Goal: Information Seeking & Learning: Find contact information

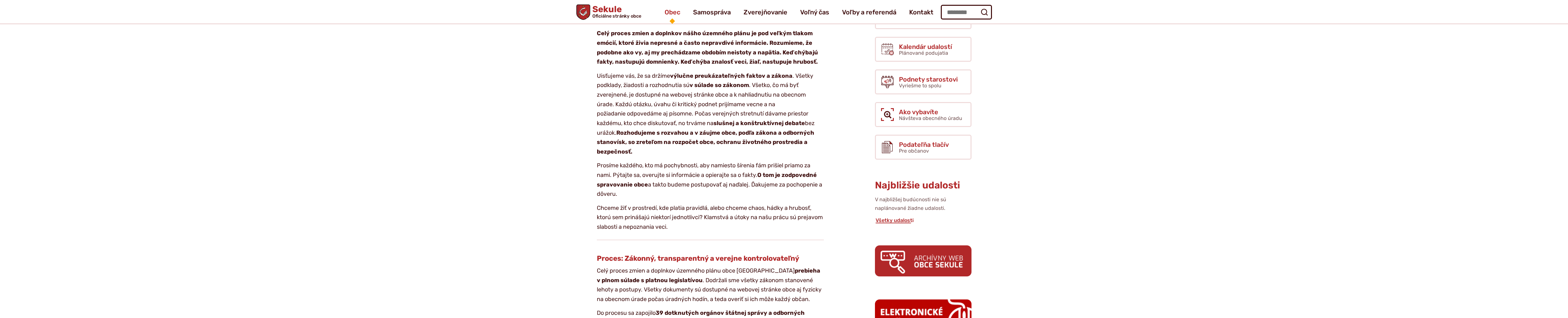
scroll to position [110, 0]
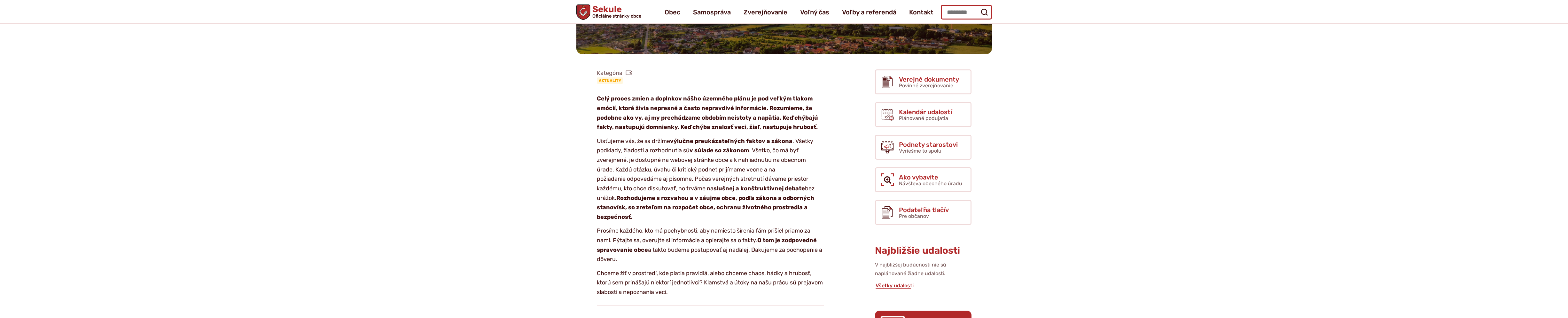
click at [950, 12] on input "Hľadať:" at bounding box center [967, 12] width 51 height 15
type input "********"
click at [979, 7] on button "Odoslať vyhľadávací formulár" at bounding box center [984, 12] width 12 height 12
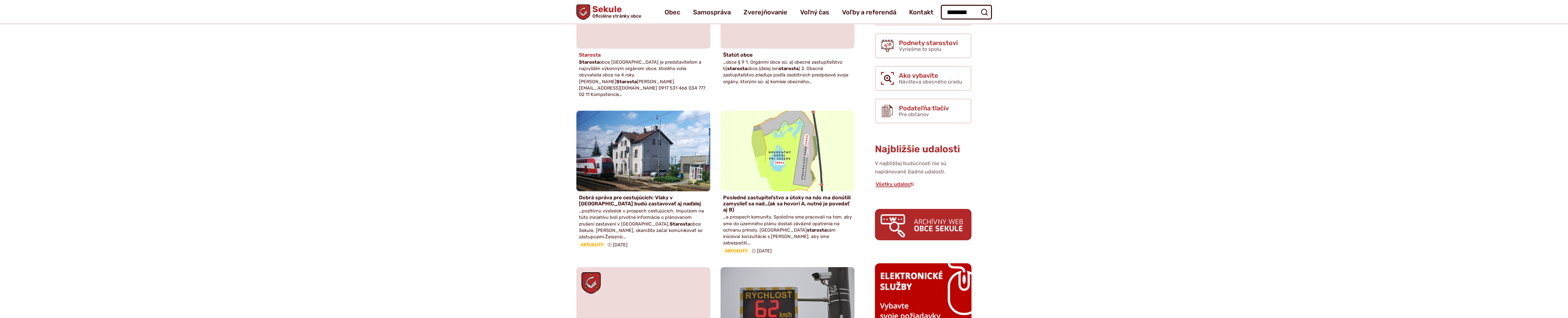
scroll to position [74, 0]
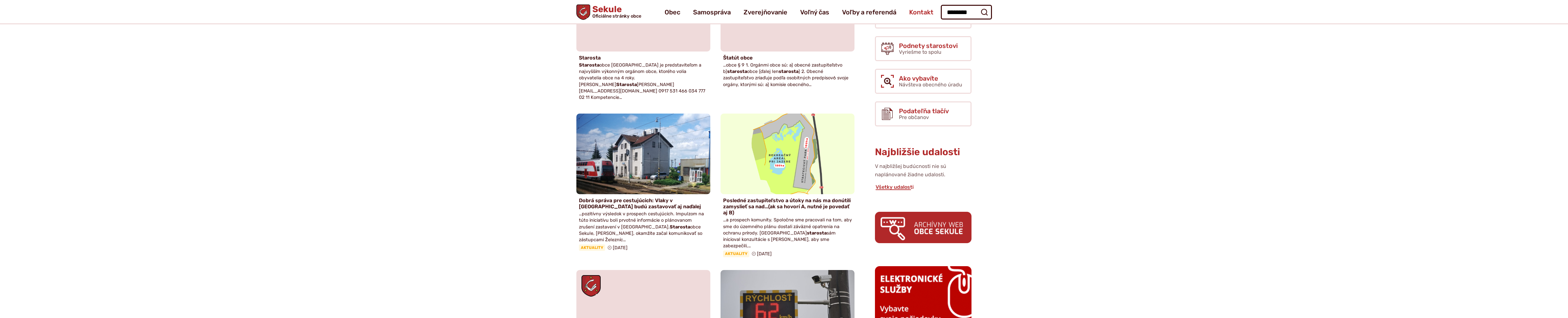
click at [918, 11] on span "Kontakt" at bounding box center [922, 12] width 24 height 18
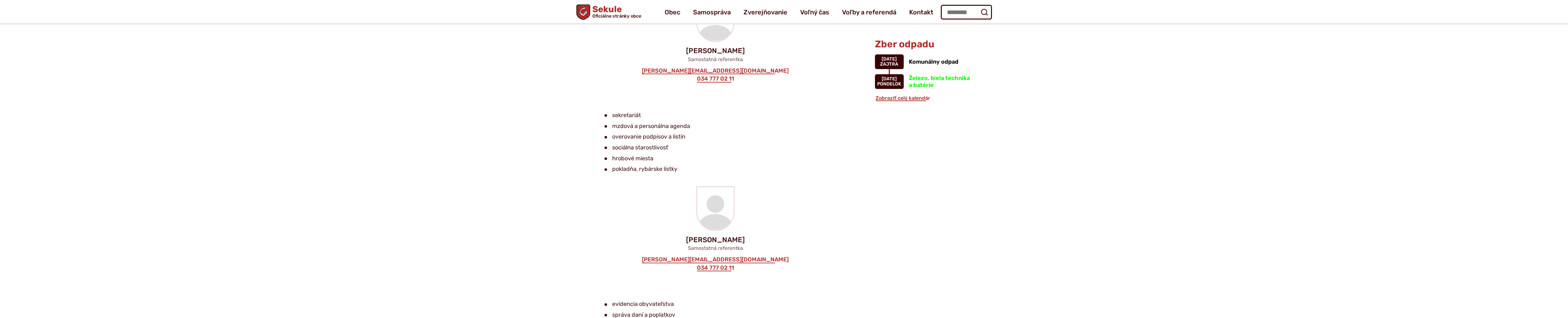
scroll to position [525, 0]
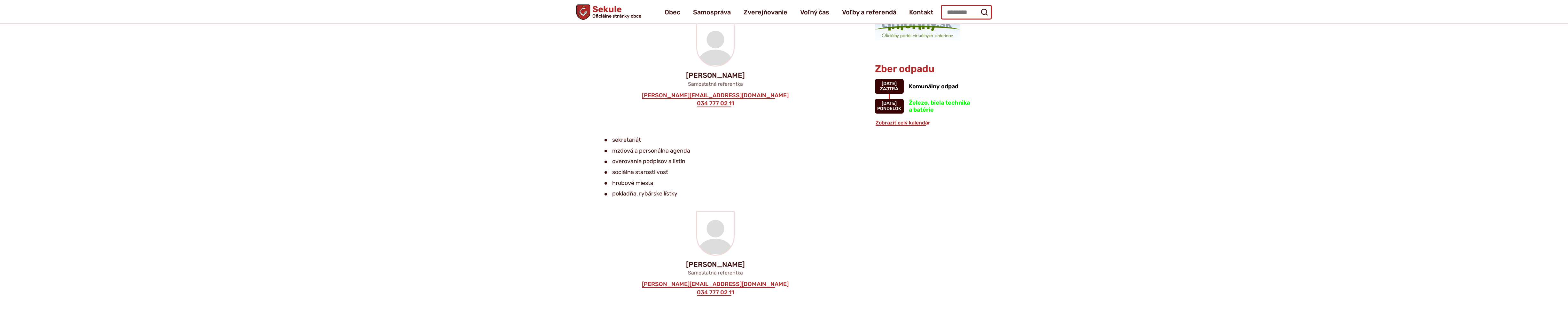
click at [956, 10] on input "Hľadať:" at bounding box center [967, 12] width 51 height 15
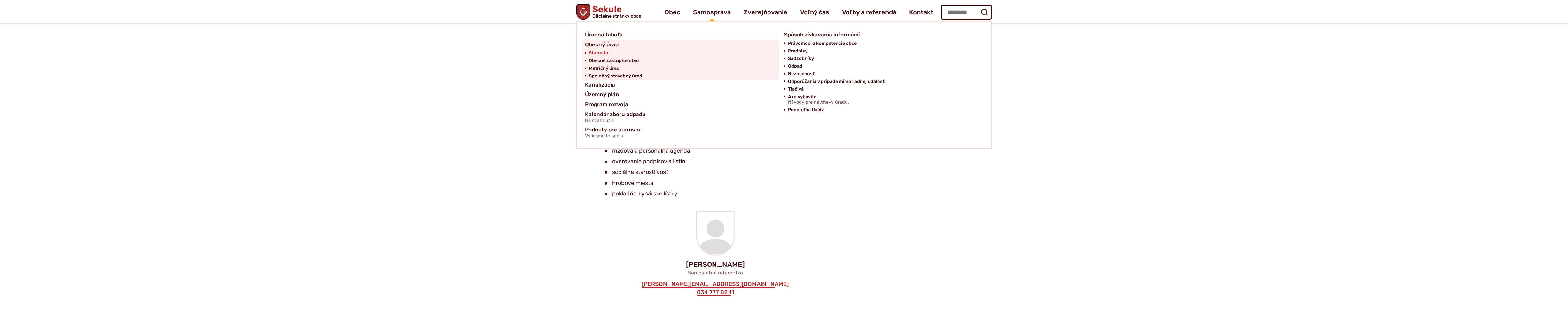
click at [601, 53] on span "Starosta" at bounding box center [598, 53] width 19 height 8
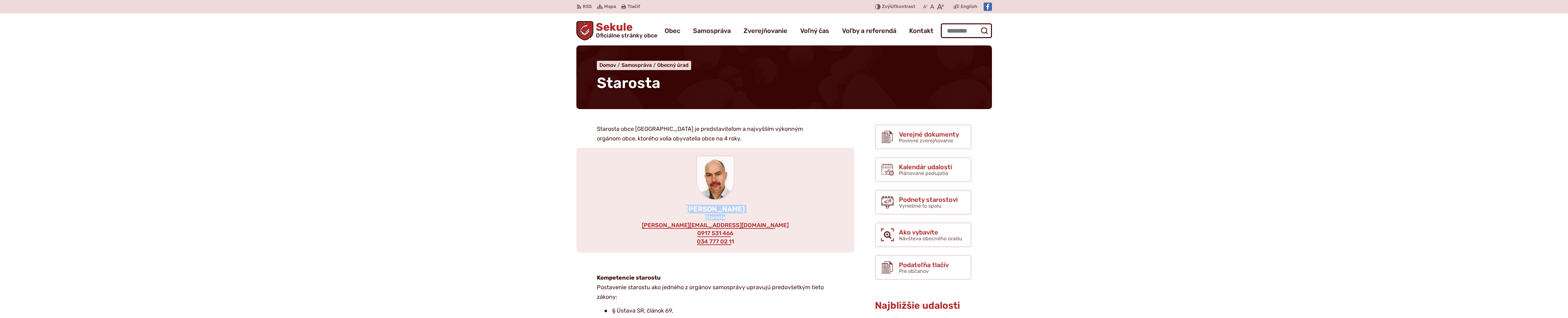
drag, startPoint x: 733, startPoint y: 218, endPoint x: 671, endPoint y: 206, distance: 63.2
click at [671, 206] on div "Mgr. Adrian Krajčír Starosta adrian.krajcir@obecsekule.sk 0917 531 466 034 777 …" at bounding box center [715, 200] width 278 height 105
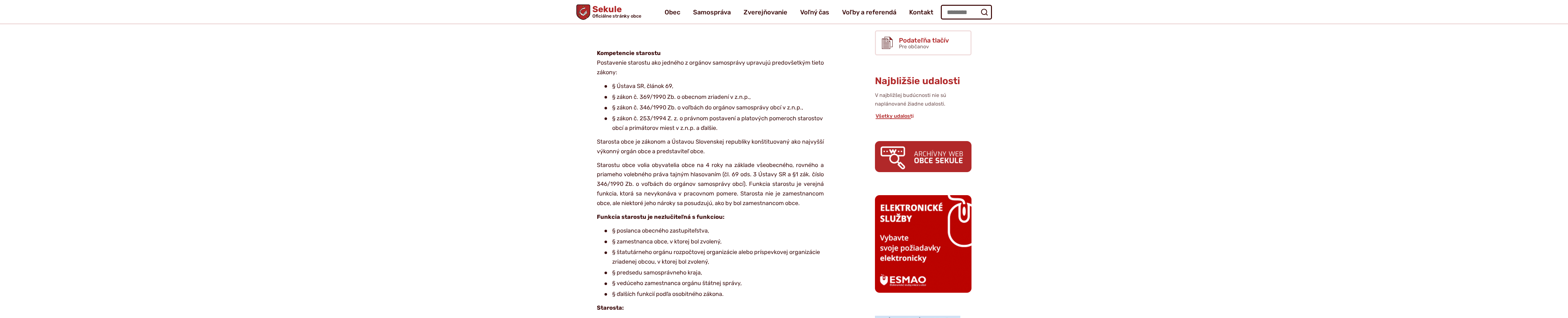
scroll to position [224, 0]
click at [970, 11] on input "Hľadať:" at bounding box center [967, 12] width 51 height 15
type input "********"
click at [979, 7] on button "Odoslať vyhľadávací formulár" at bounding box center [984, 12] width 12 height 12
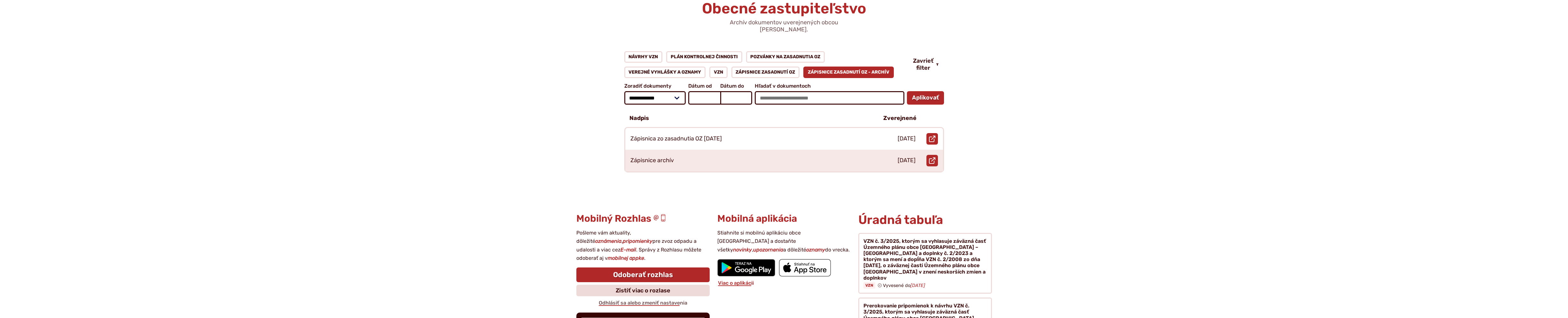
scroll to position [74, 0]
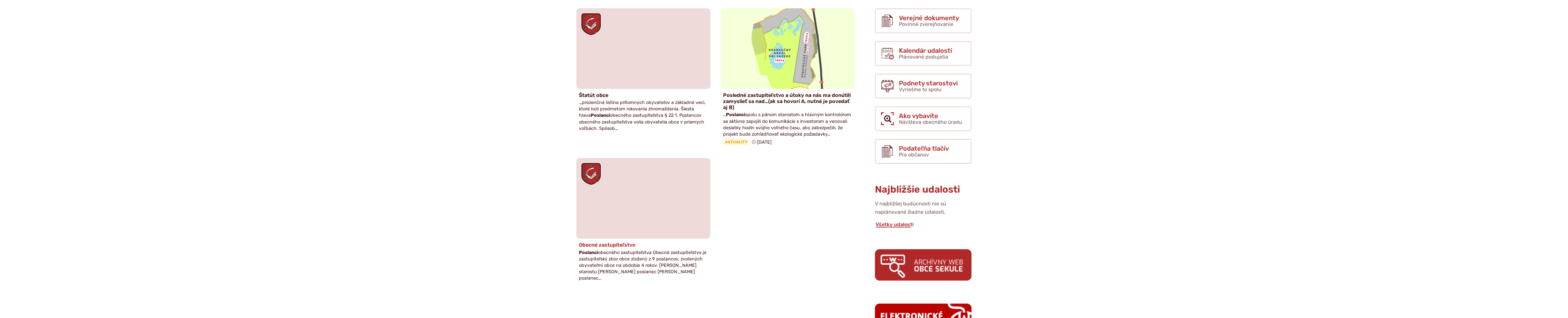
scroll to position [74, 0]
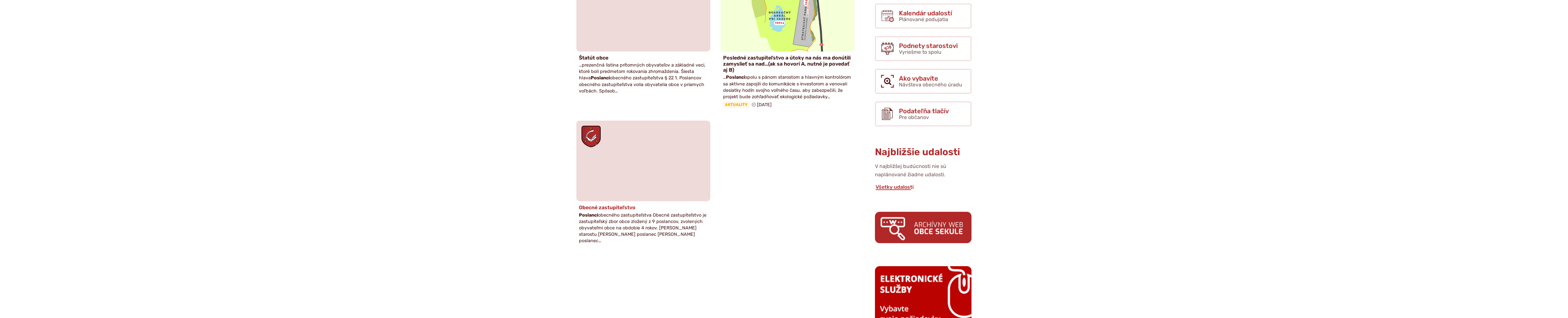
click at [611, 207] on h4 "Obecné zastupiteľstvo" at bounding box center [643, 208] width 129 height 6
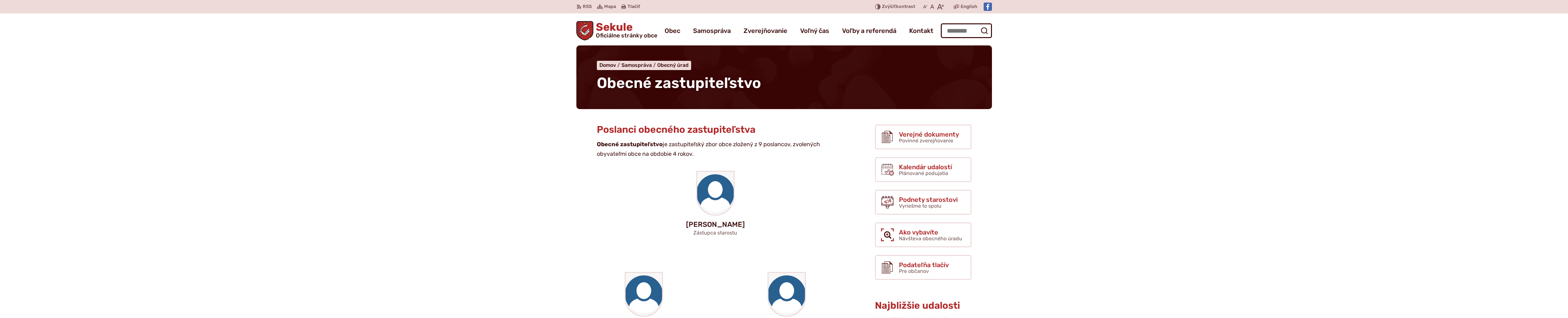
scroll to position [74, 0]
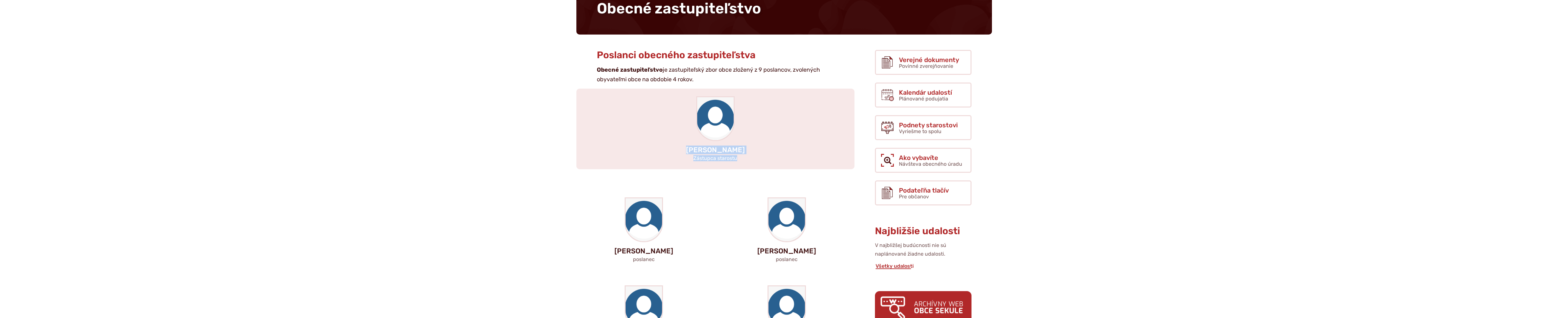
drag, startPoint x: 741, startPoint y: 158, endPoint x: 693, endPoint y: 150, distance: 48.7
click at [693, 150] on div "Dávid Maxian Zástupca starostu" at bounding box center [715, 129] width 278 height 80
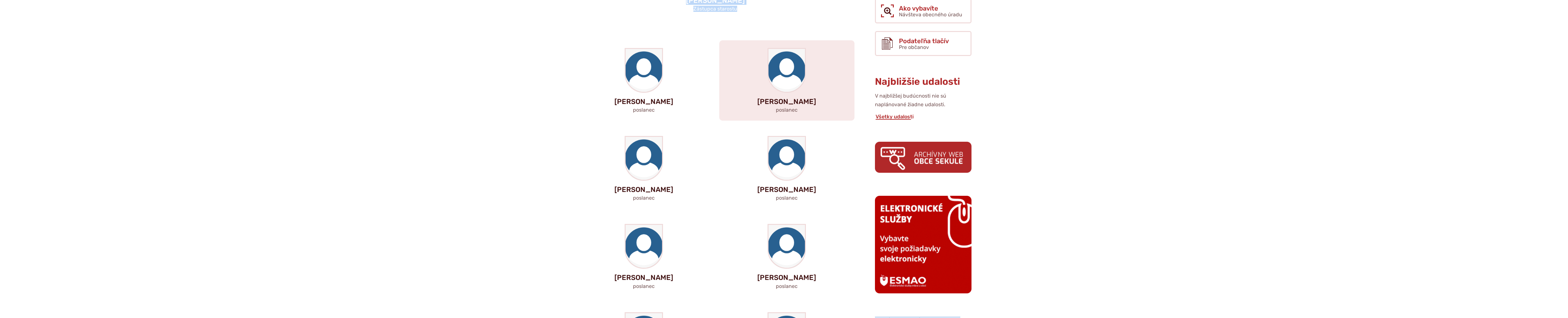
scroll to position [299, 0]
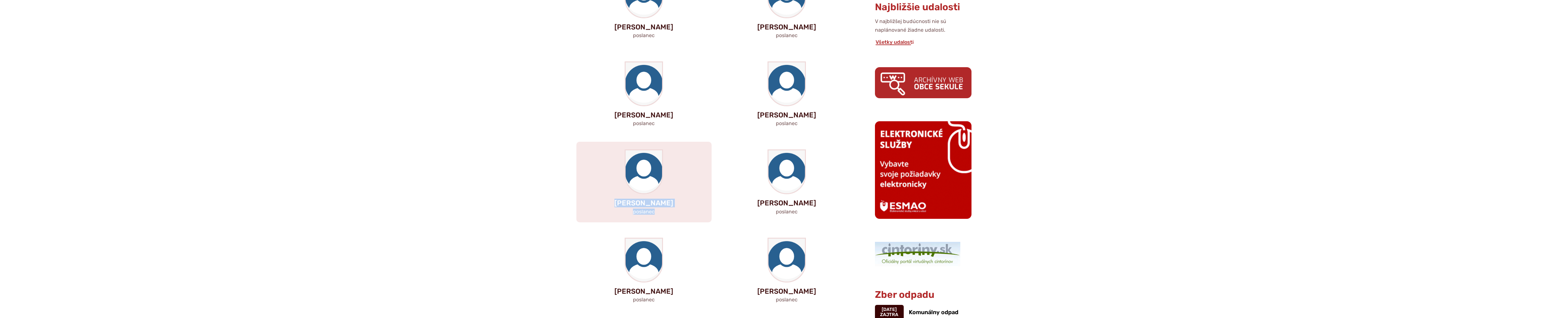
drag, startPoint x: 658, startPoint y: 210, endPoint x: 622, endPoint y: 201, distance: 37.1
click at [622, 201] on div "Milan Šimek poslanec" at bounding box center [644, 182] width 135 height 80
copy div "Milan Šimek poslanec"
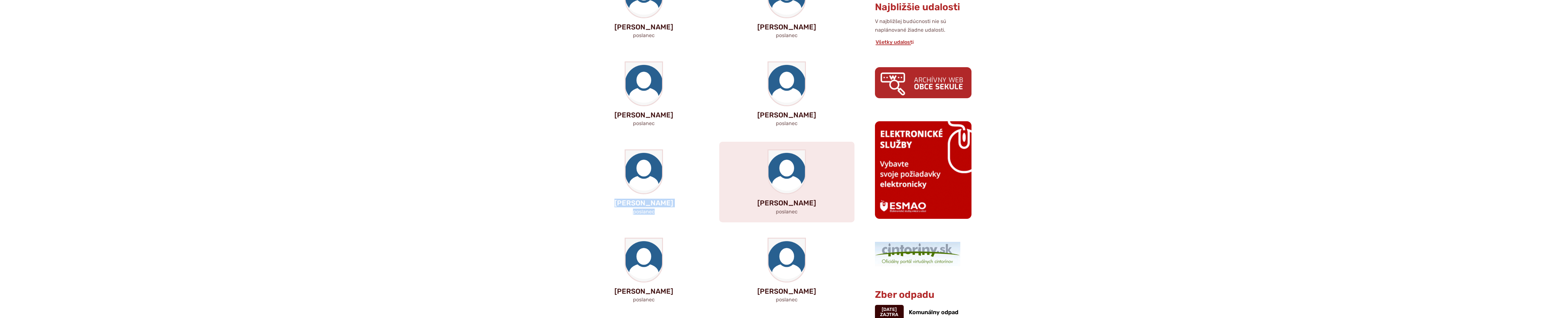
scroll to position [373, 0]
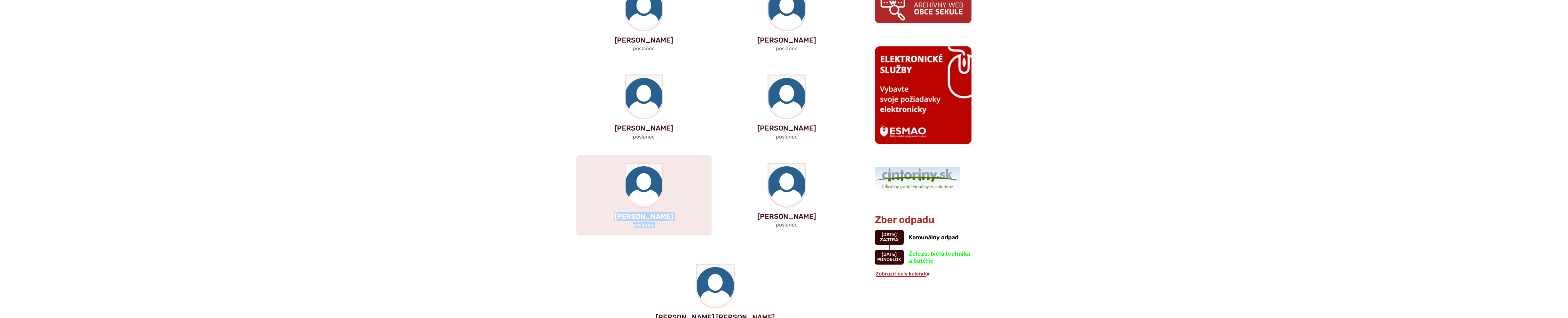
drag, startPoint x: 660, startPoint y: 225, endPoint x: 611, endPoint y: 217, distance: 49.6
click at [611, 217] on div "Monika Hlavenková poslanec" at bounding box center [644, 196] width 135 height 80
copy div "Monika Hlavenková poslanec"
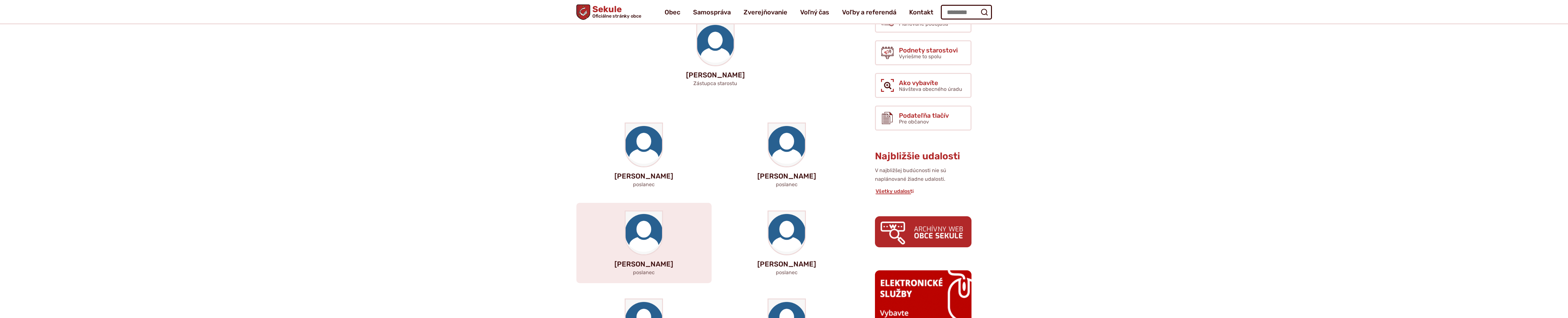
scroll to position [299, 0]
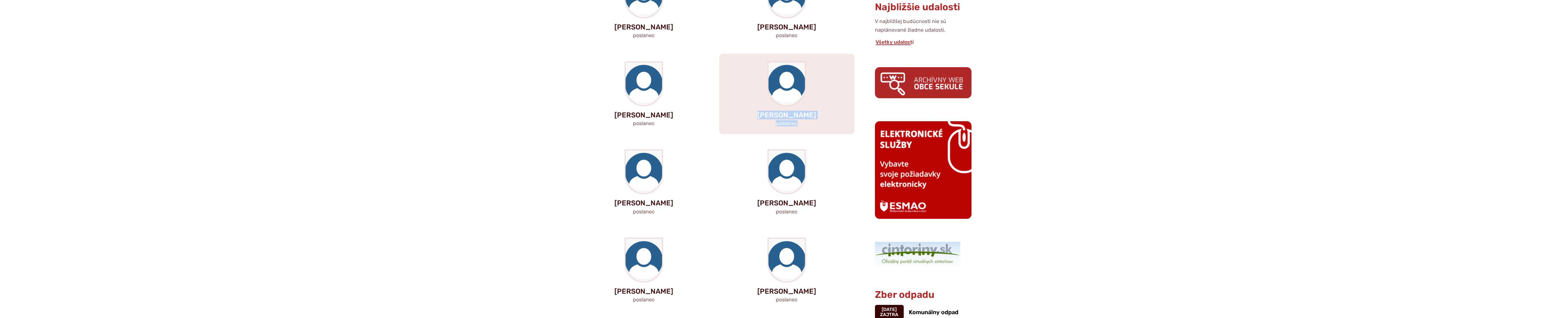
drag, startPoint x: 800, startPoint y: 124, endPoint x: 764, endPoint y: 118, distance: 36.5
click at [764, 118] on div "Miroslav Vávra poslanec" at bounding box center [787, 94] width 135 height 80
copy div "Miroslav Vávra poslanec"
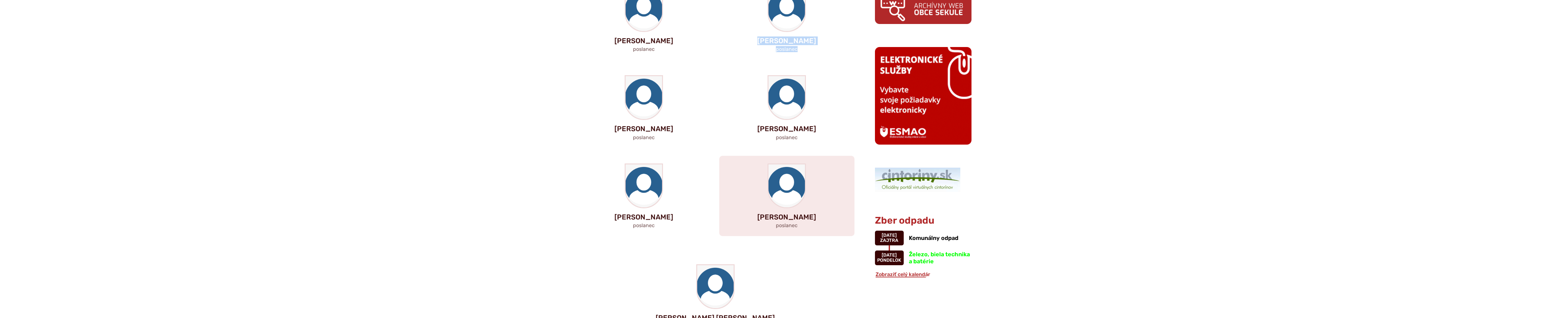
scroll to position [373, 0]
drag, startPoint x: 802, startPoint y: 226, endPoint x: 757, endPoint y: 216, distance: 46.1
click at [757, 216] on div "Mgr. Dušan Malina poslanec" at bounding box center [787, 196] width 135 height 80
copy div "Mgr. Dušan Malina poslanec"
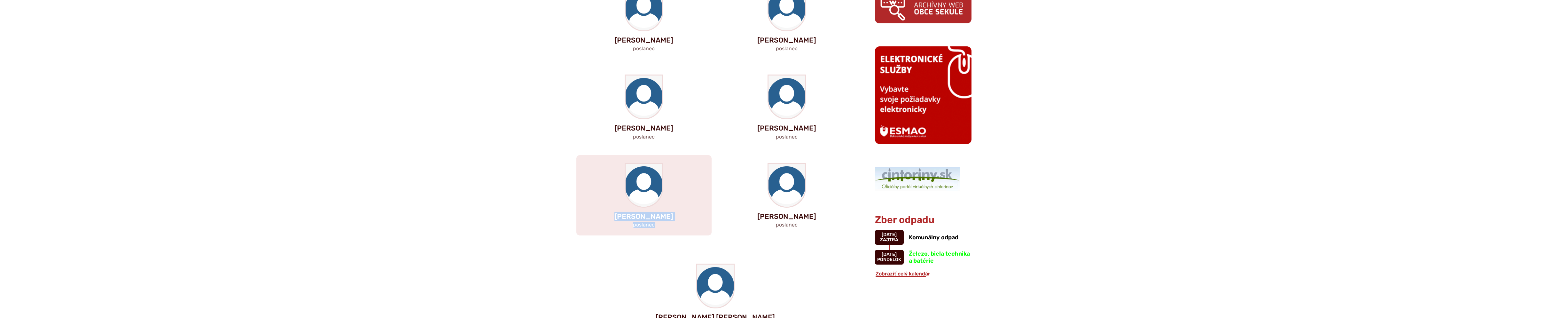
drag, startPoint x: 665, startPoint y: 224, endPoint x: 612, endPoint y: 217, distance: 53.5
click at [612, 217] on div "Monika Hlavenková poslanec" at bounding box center [644, 196] width 135 height 80
copy div "Monika Hlavenková poslanec"
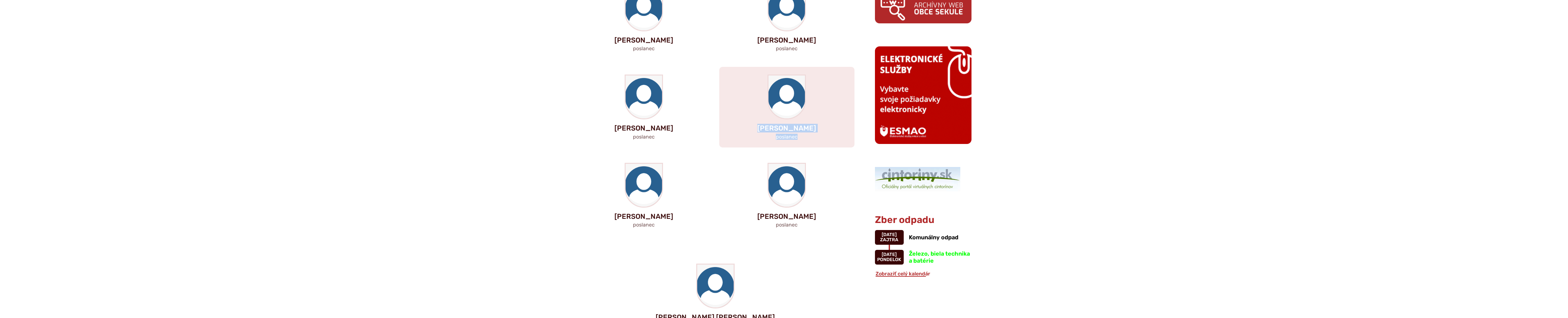
drag, startPoint x: 807, startPoint y: 141, endPoint x: 758, endPoint y: 130, distance: 50.2
click at [758, 130] on div "Eva Durkošová poslanec" at bounding box center [787, 107] width 135 height 80
copy div "Eva Durkošová poslanec"
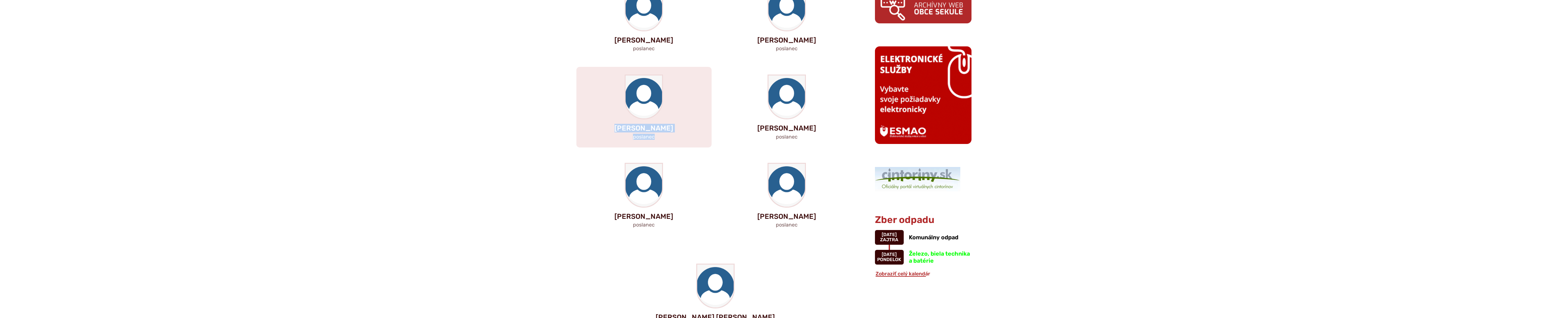
drag, startPoint x: 659, startPoint y: 136, endPoint x: 623, endPoint y: 130, distance: 36.5
click at [623, 130] on div "Milan Šimek poslanec" at bounding box center [644, 107] width 135 height 80
copy div "Milan Šimek poslanec"
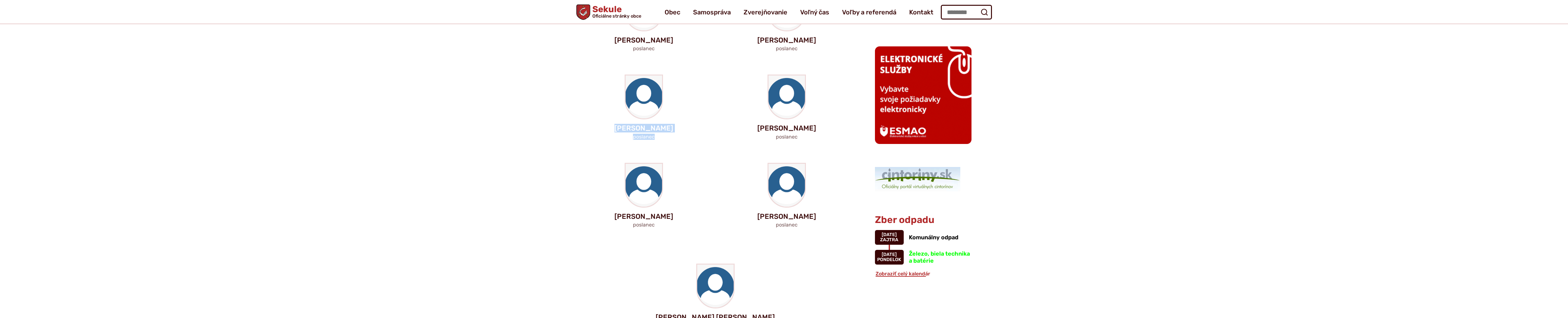
scroll to position [224, 0]
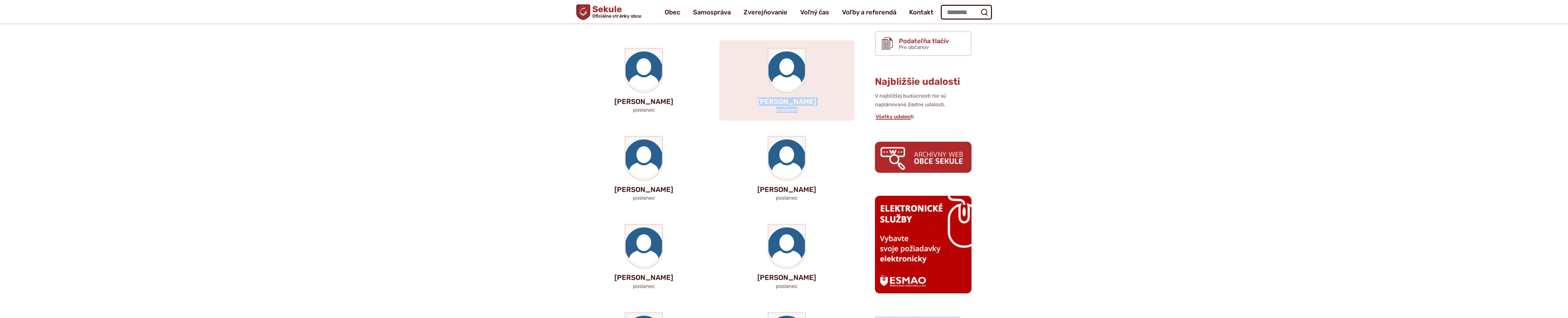
drag, startPoint x: 799, startPoint y: 112, endPoint x: 760, endPoint y: 103, distance: 40.0
click at [760, 103] on div "Mgr. Pavol Ivan poslanec" at bounding box center [787, 80] width 135 height 80
copy div "Mgr. Pavol Ivan poslanec"
